Goal: Task Accomplishment & Management: Complete application form

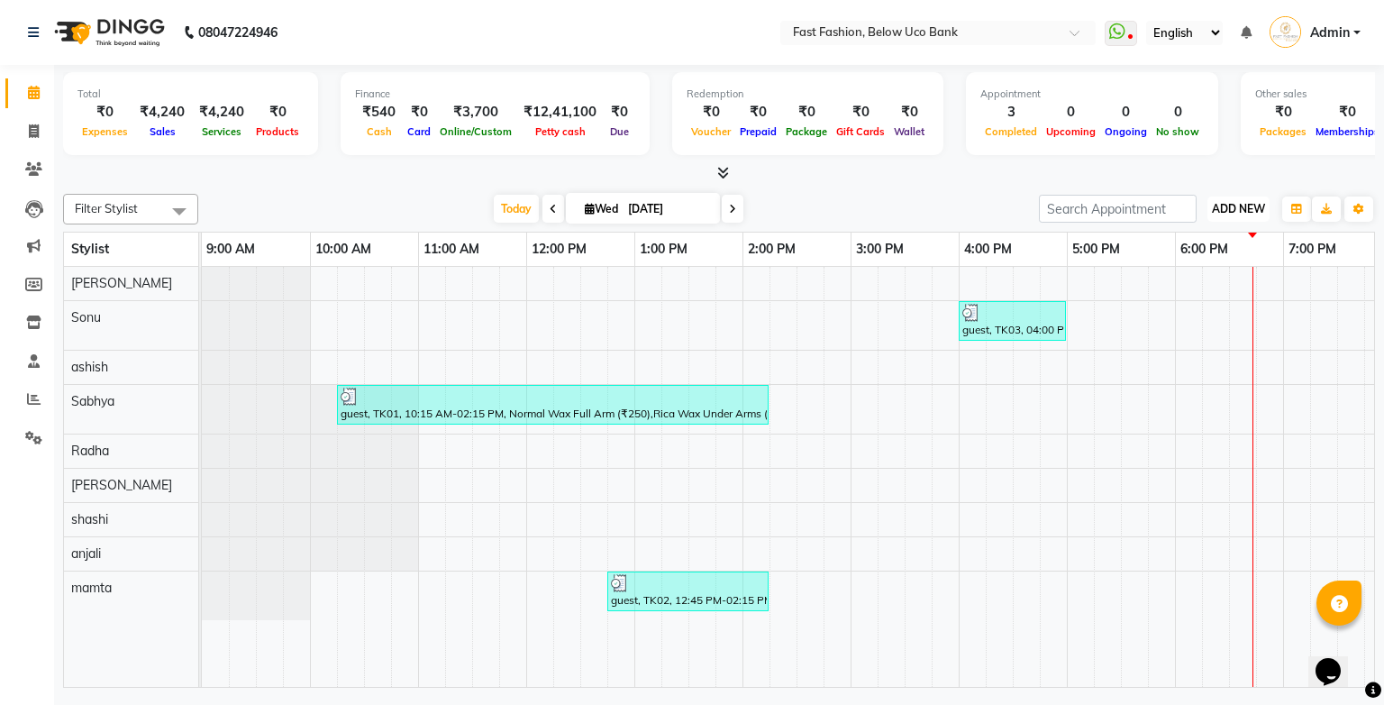
click at [1084, 198] on button "ADD NEW Toggle Dropdown" at bounding box center [1238, 208] width 62 height 25
click at [1084, 267] on link "Add Invoice" at bounding box center [1197, 265] width 142 height 23
select select "service"
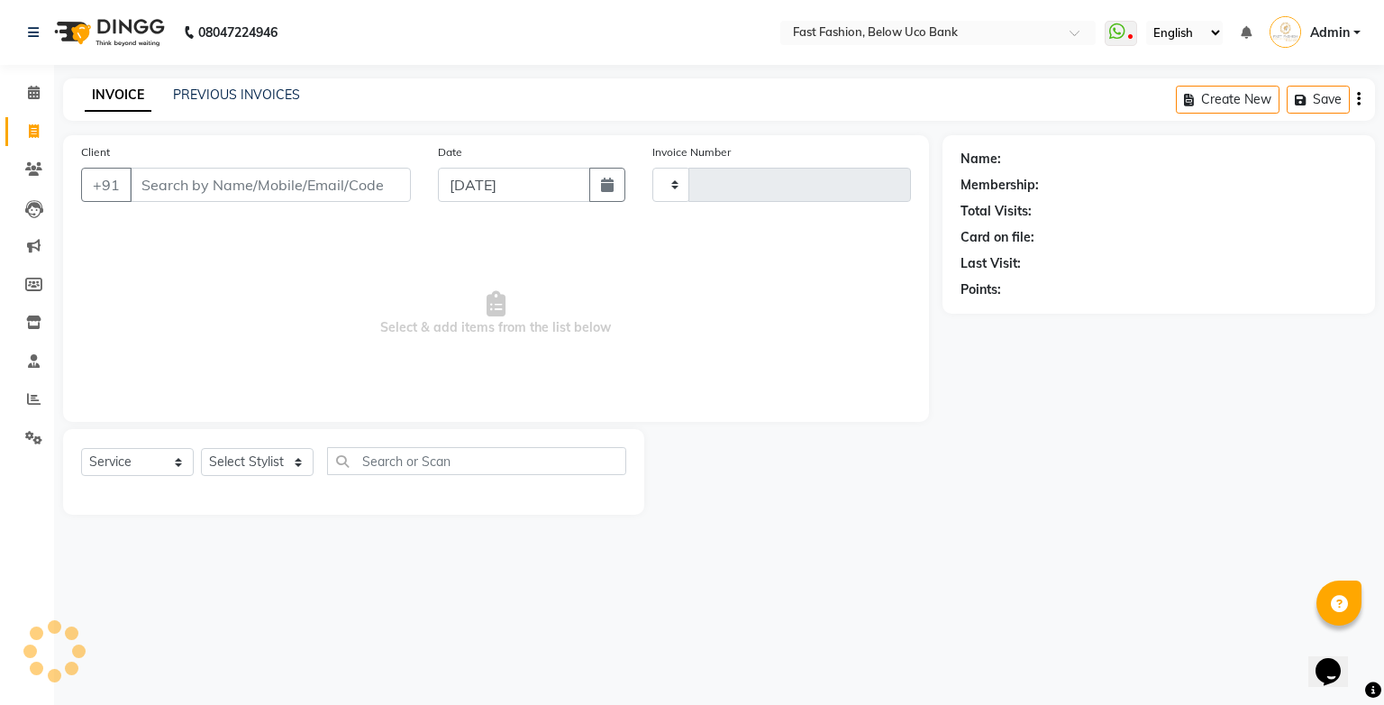
type input "1060"
select select "4228"
click at [288, 194] on input "Client" at bounding box center [270, 185] width 281 height 34
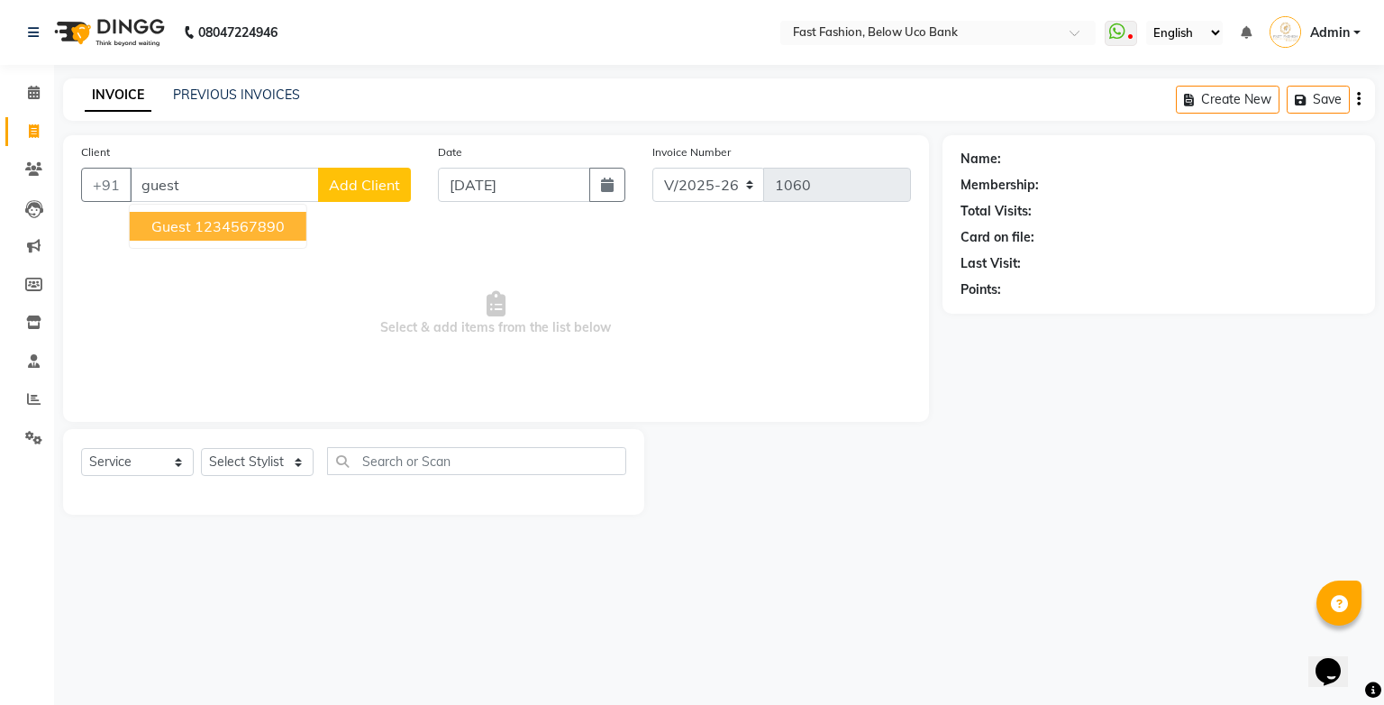
click at [252, 227] on ngb-highlight "1234567890" at bounding box center [240, 226] width 90 height 18
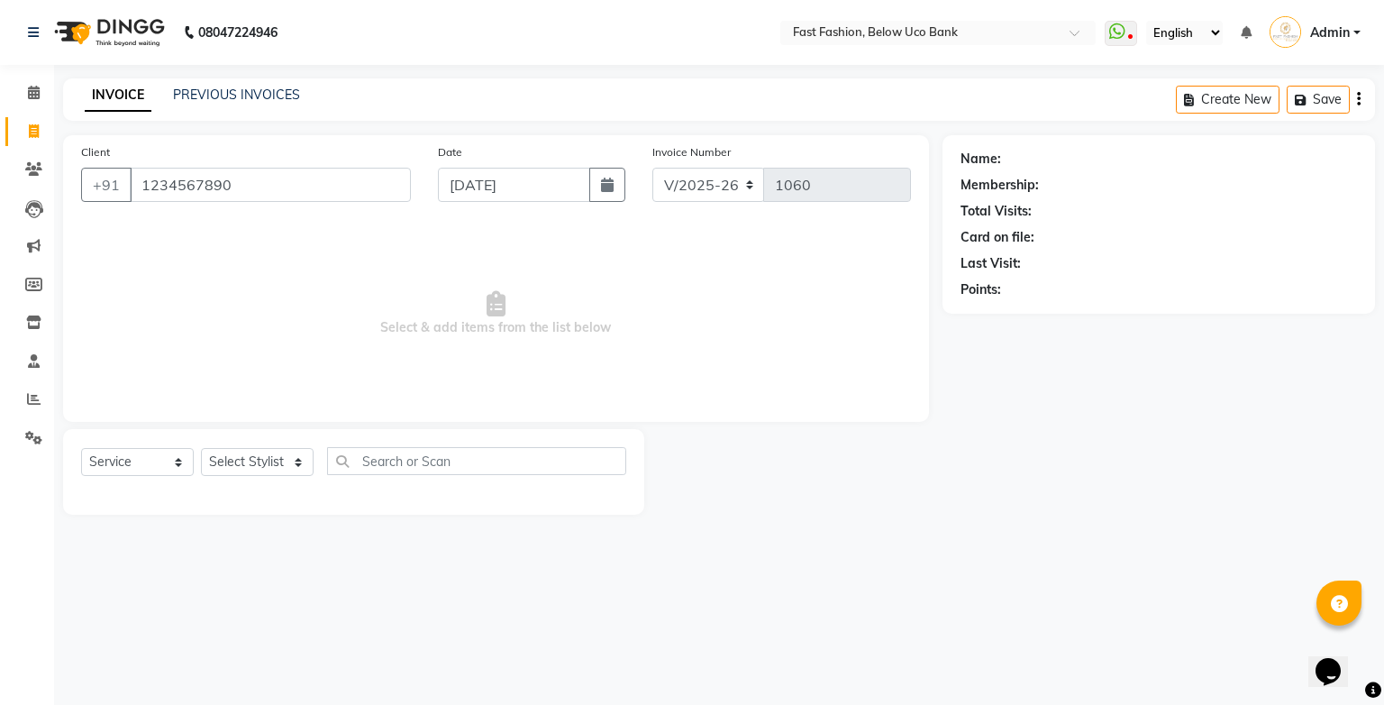
type input "1234567890"
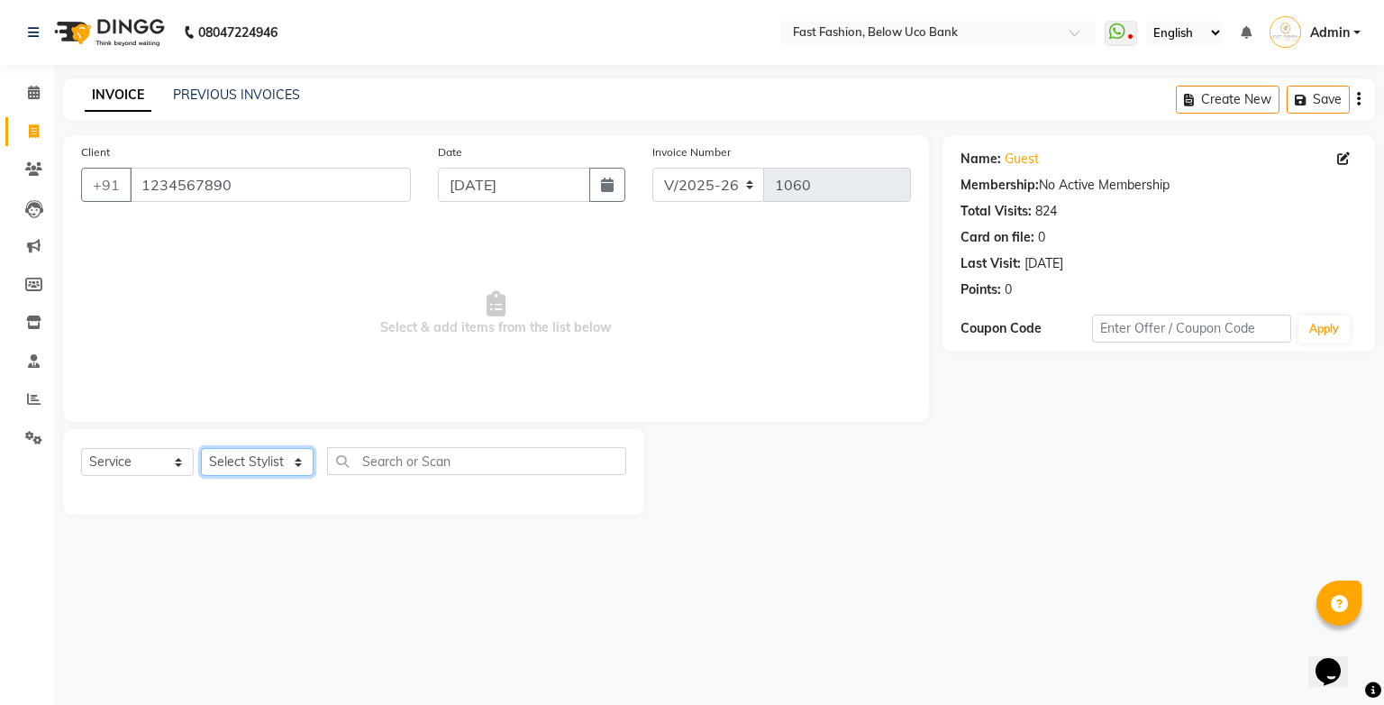
click at [296, 470] on select "Select Stylist ali anjali ashish golu mamta [PERSON_NAME] [PERSON_NAME] [PERSON…" at bounding box center [257, 462] width 113 height 28
select select "22047"
click at [201, 449] on select "Select Stylist ali anjali ashish golu mamta [PERSON_NAME] [PERSON_NAME] [PERSON…" at bounding box center [257, 462] width 113 height 28
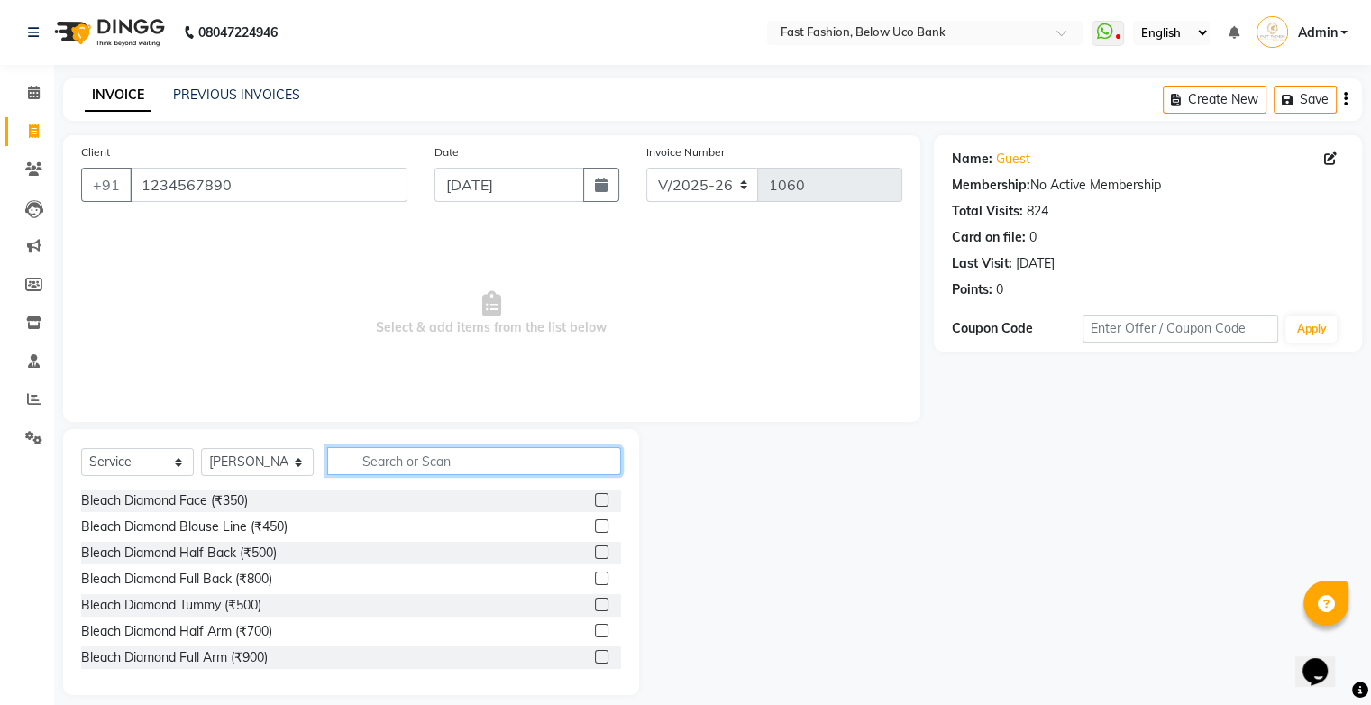
click at [396, 456] on input "text" at bounding box center [474, 461] width 294 height 28
type input "hair"
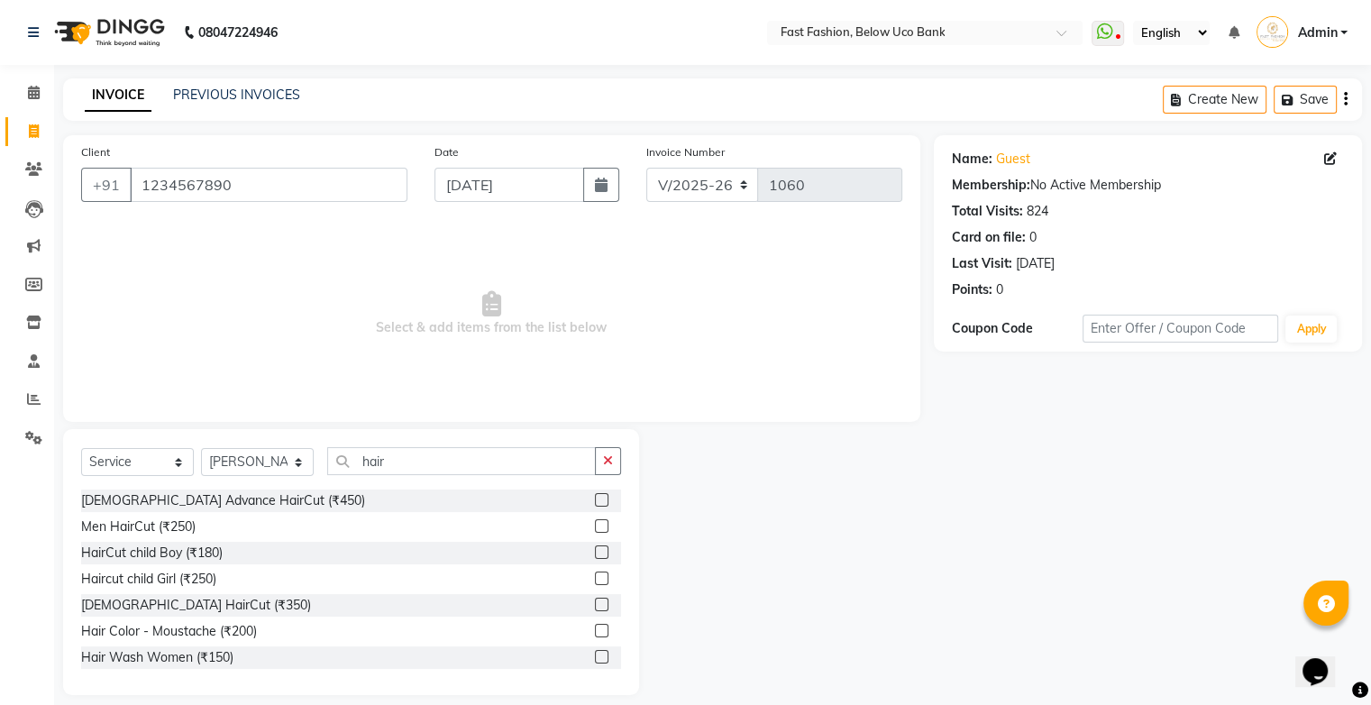
click at [595, 598] on label at bounding box center [602, 604] width 14 height 14
click at [595, 599] on input "checkbox" at bounding box center [601, 605] width 12 height 12
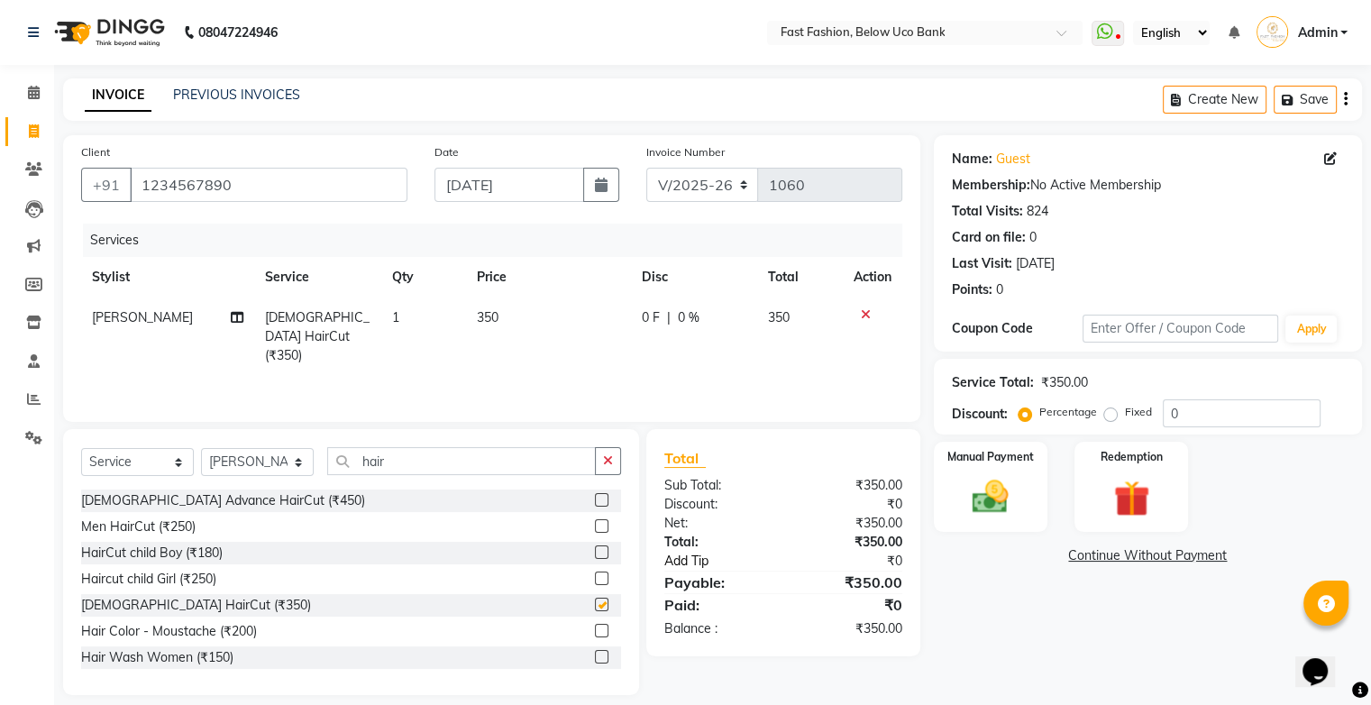
checkbox input "false"
click at [988, 491] on img at bounding box center [990, 497] width 60 height 43
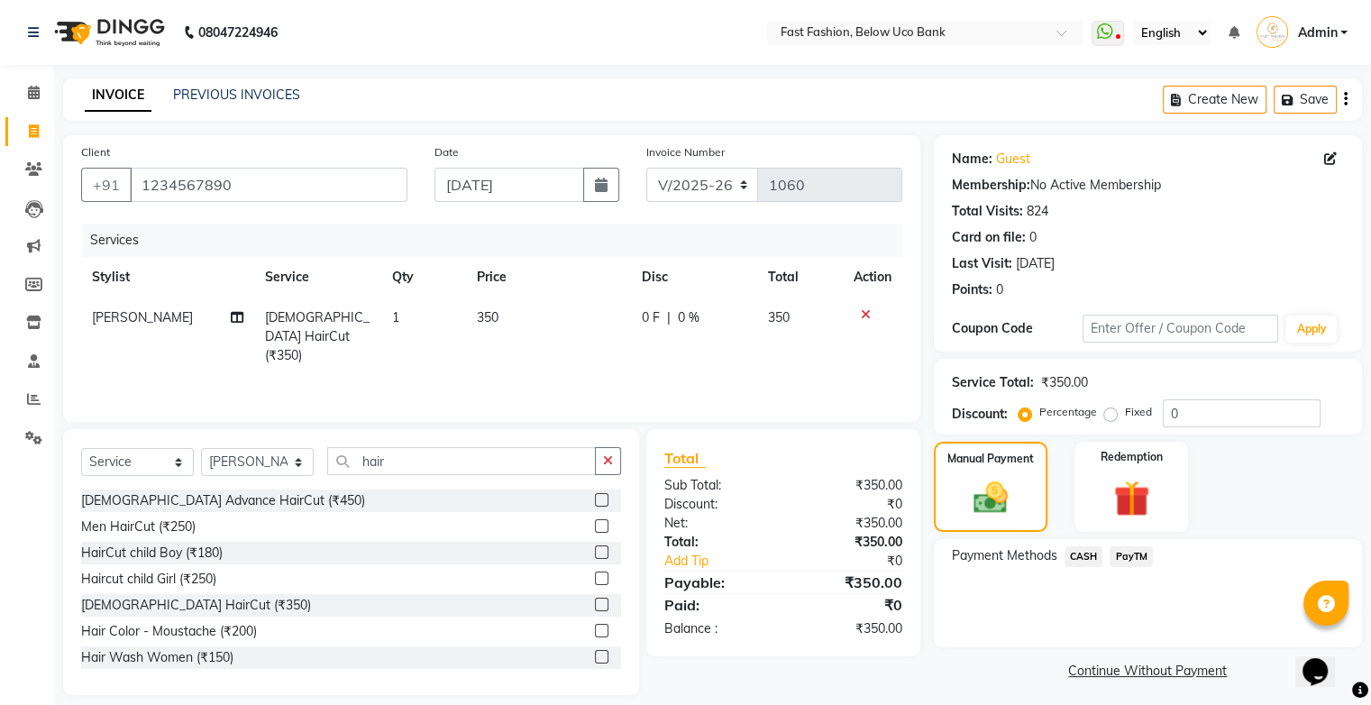
click at [1084, 552] on span "CASH" at bounding box center [1083, 556] width 39 height 21
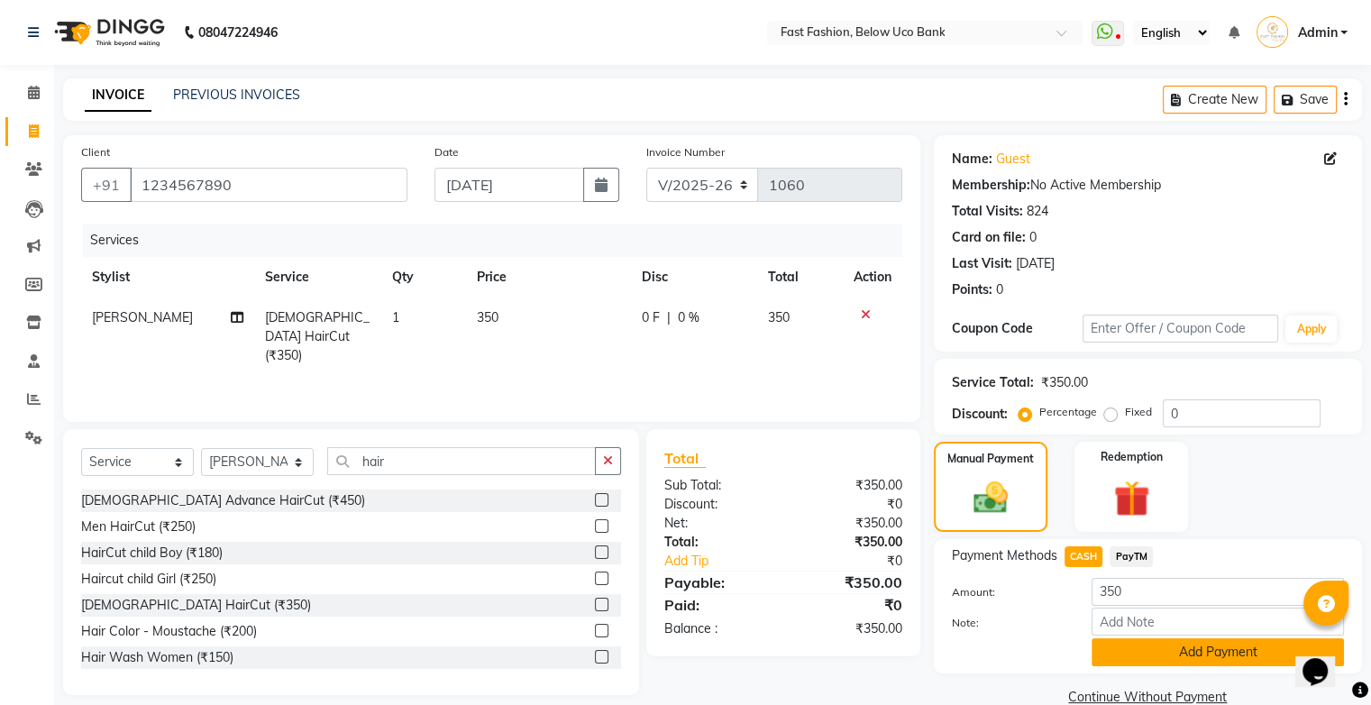
click at [1084, 659] on button "Add Payment" at bounding box center [1217, 652] width 252 height 28
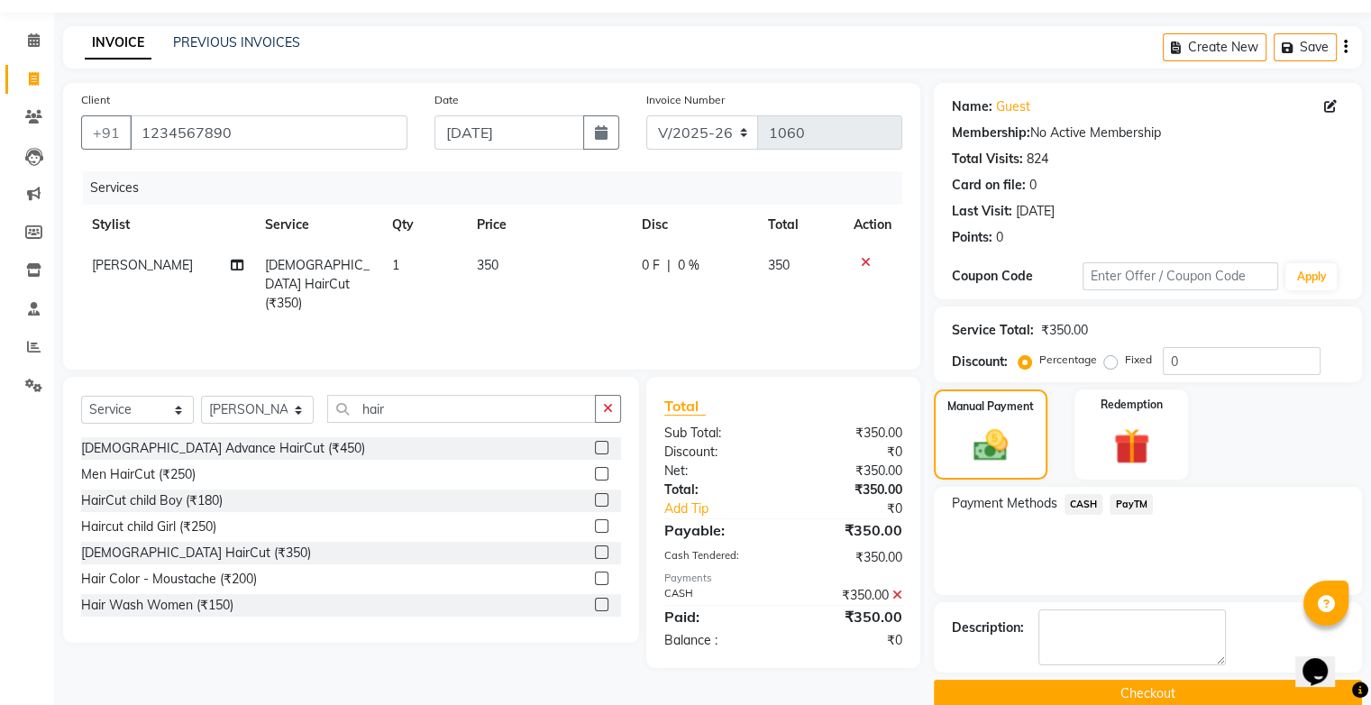
scroll to position [79, 0]
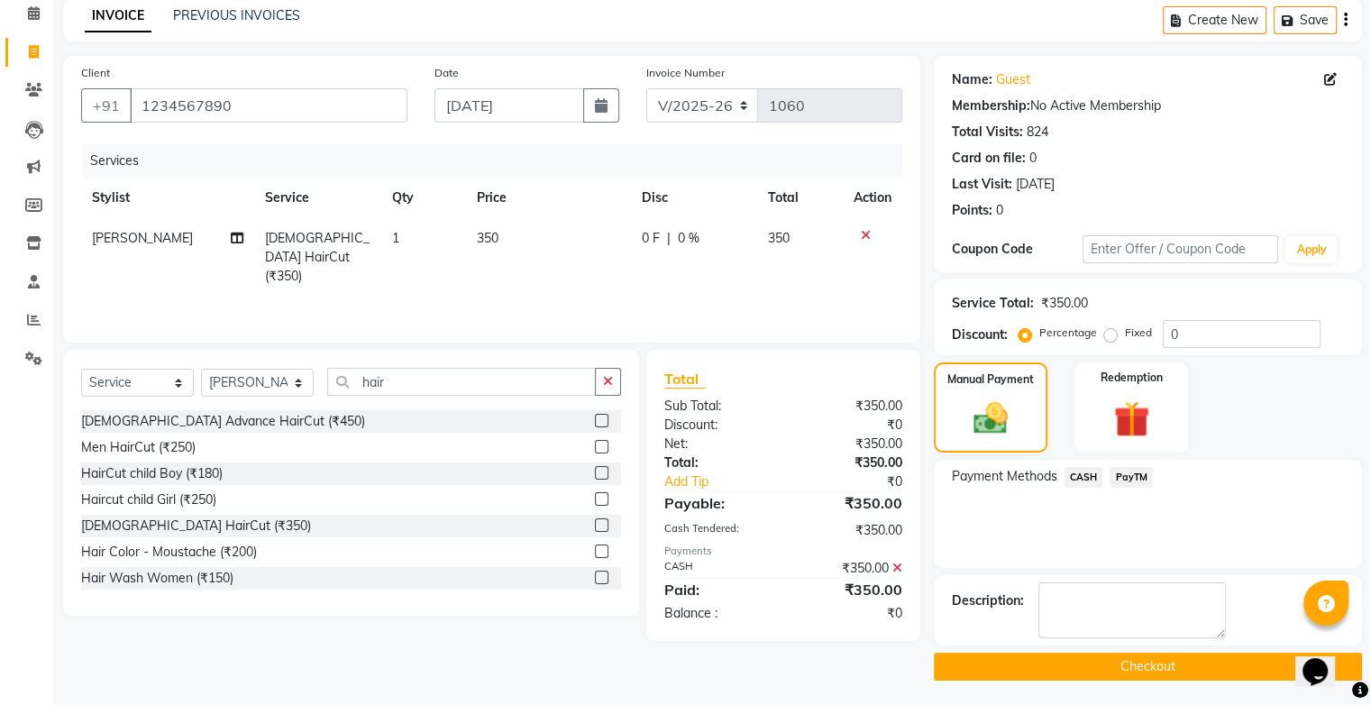
click at [1084, 662] on button "Checkout" at bounding box center [1148, 666] width 428 height 28
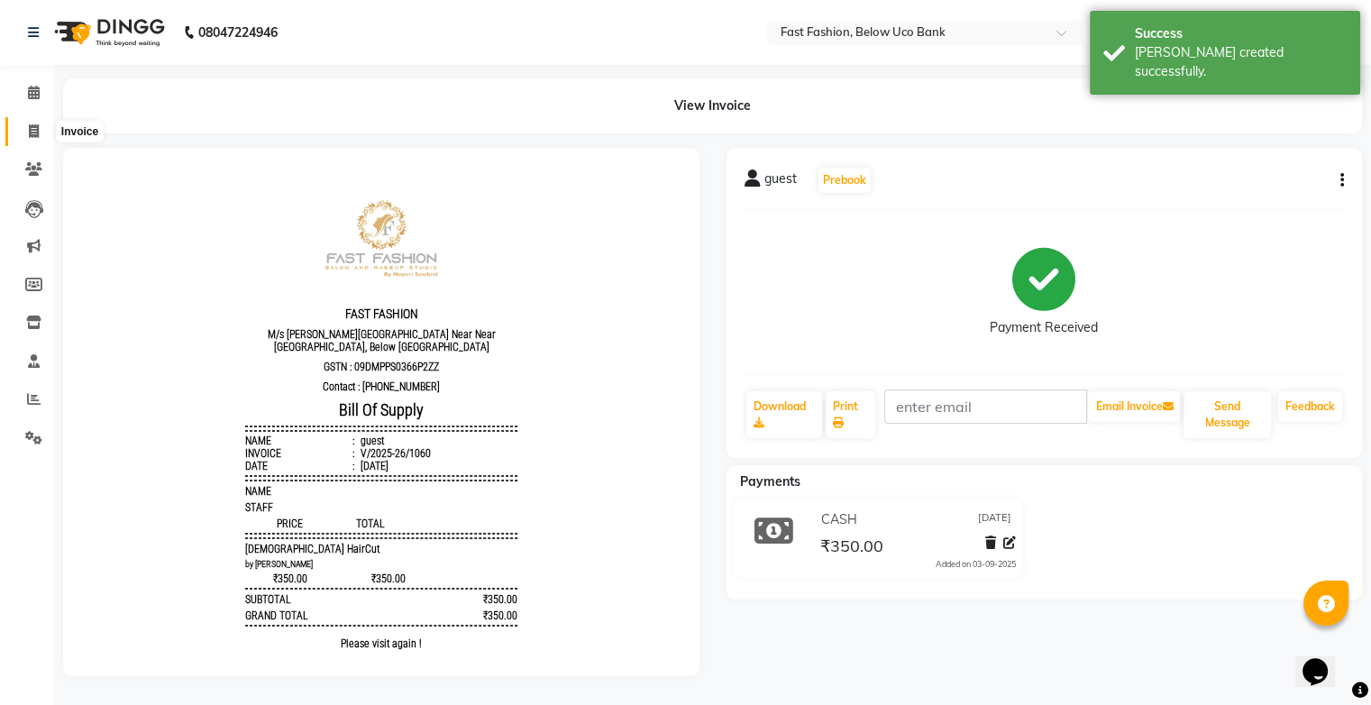
click at [23, 128] on span at bounding box center [34, 132] width 32 height 21
select select "service"
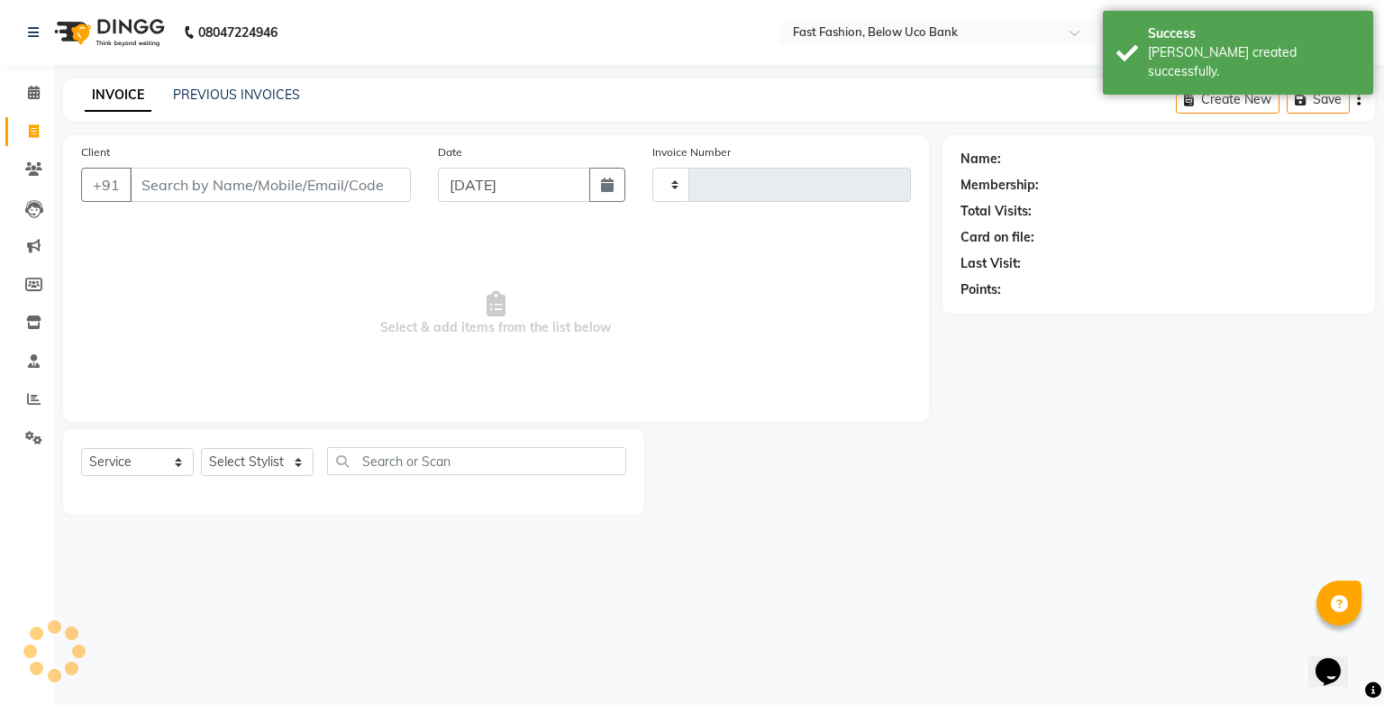
type input "1061"
click at [187, 187] on input "Client" at bounding box center [270, 185] width 281 height 34
select select "4228"
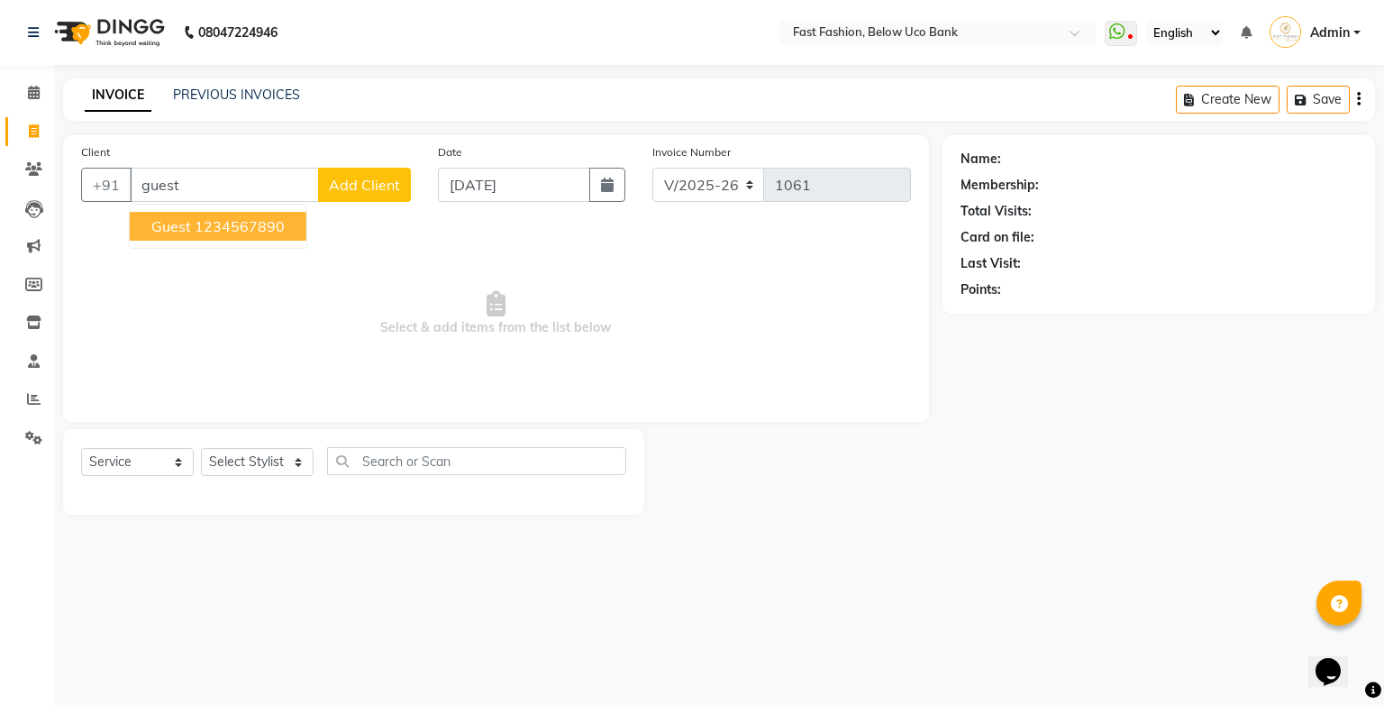
click at [187, 228] on span "guest" at bounding box center [171, 226] width 40 height 18
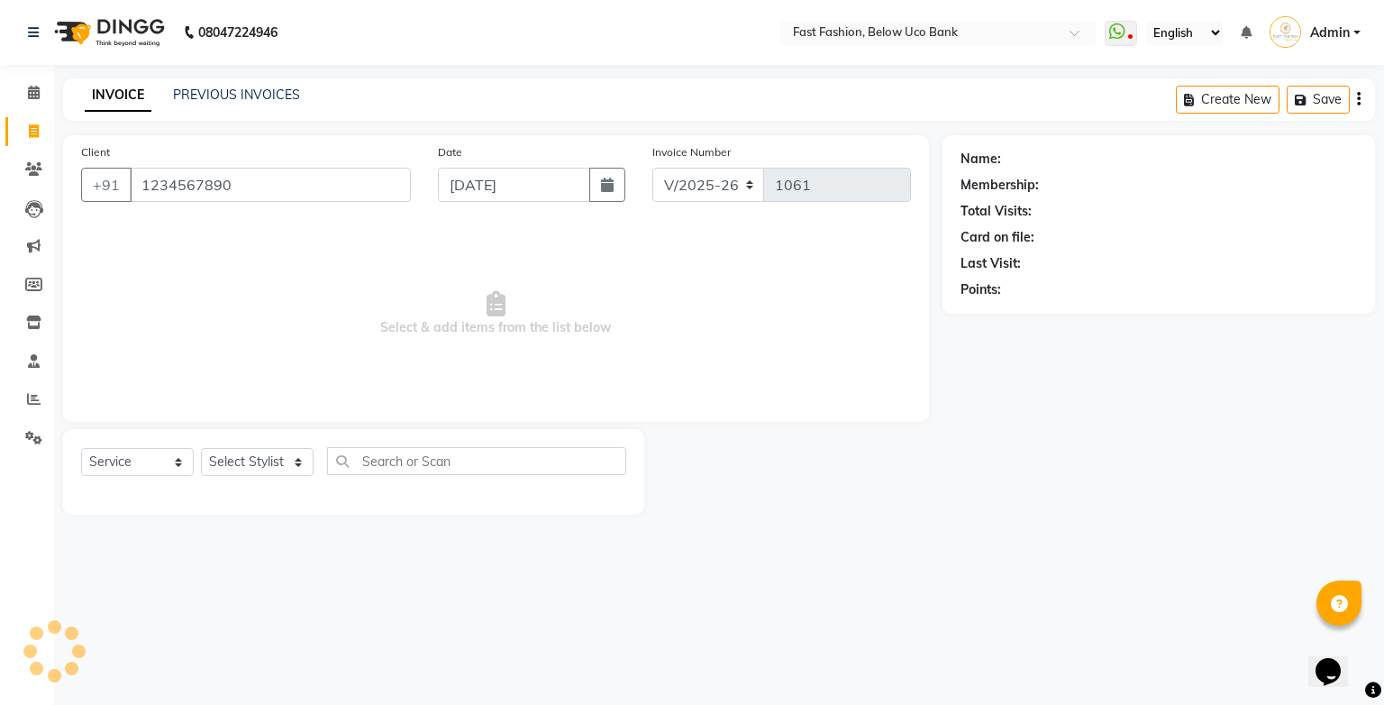
type input "1234567890"
